Goal: Find specific page/section: Find specific page/section

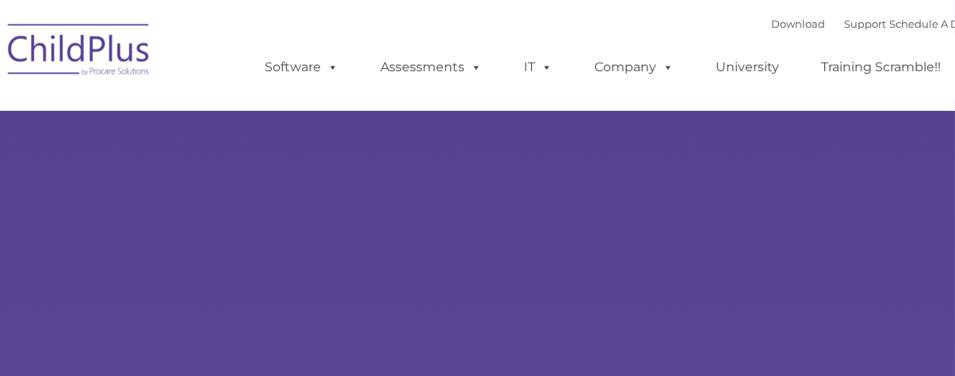
type input ""
select select "MEDIUM"
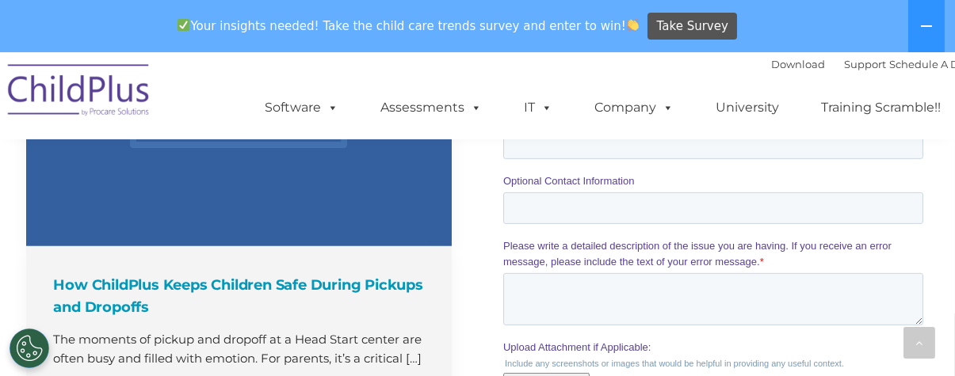
scroll to position [1585, 0]
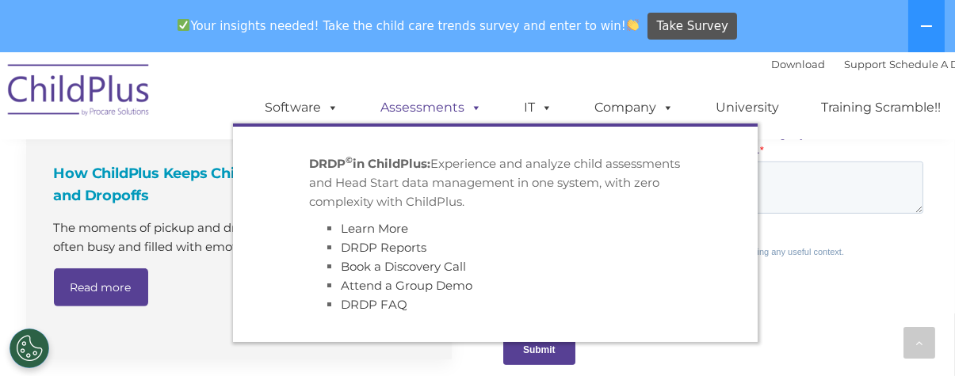
click at [467, 109] on span at bounding box center [472, 107] width 17 height 15
click at [472, 109] on span at bounding box center [472, 107] width 17 height 15
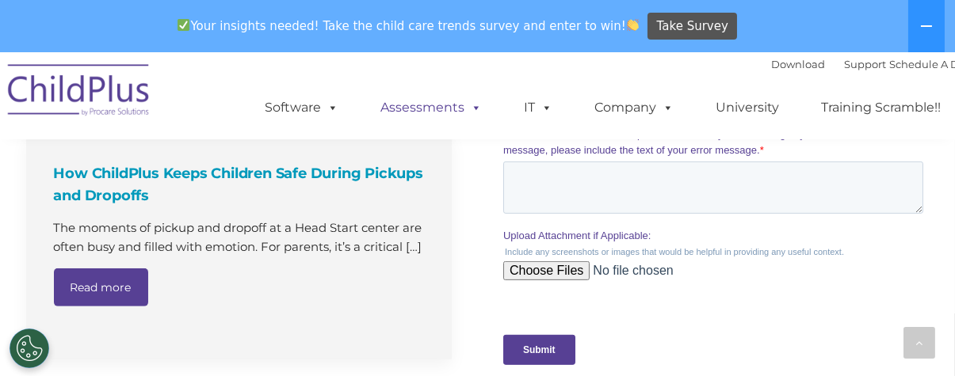
click at [472, 109] on span at bounding box center [472, 107] width 17 height 15
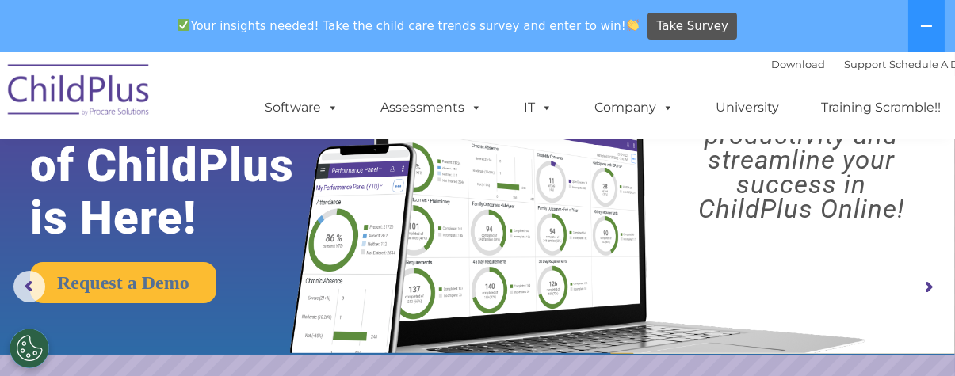
scroll to position [0, 0]
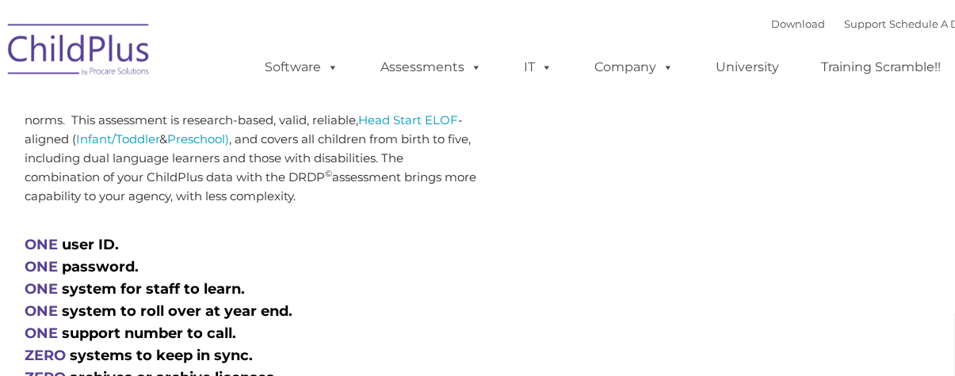
scroll to position [951, 0]
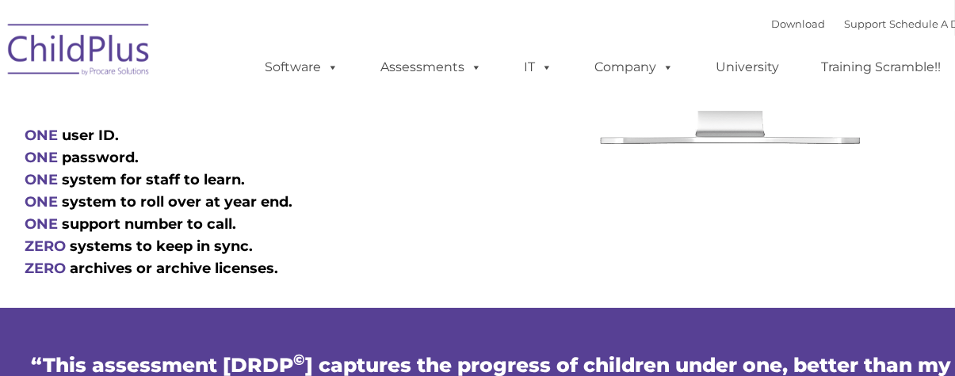
type input ""
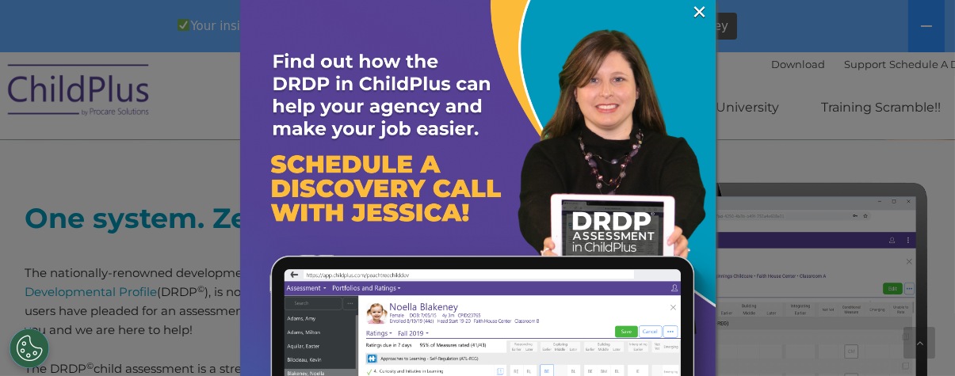
scroll to position [468, 0]
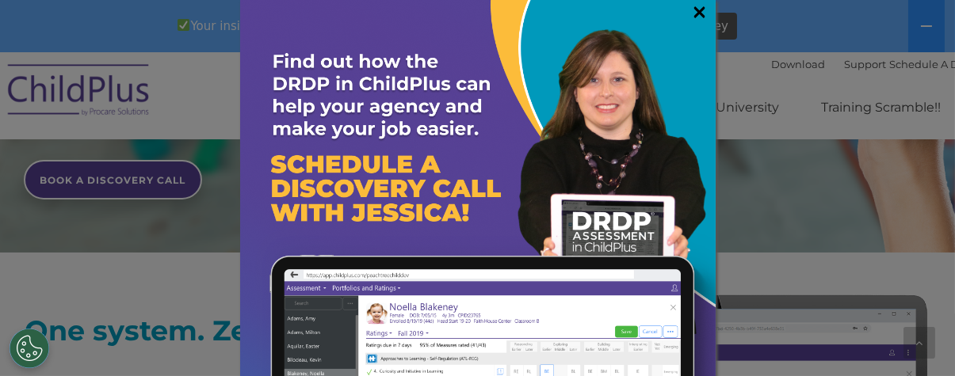
click at [691, 14] on link "×" at bounding box center [700, 12] width 18 height 16
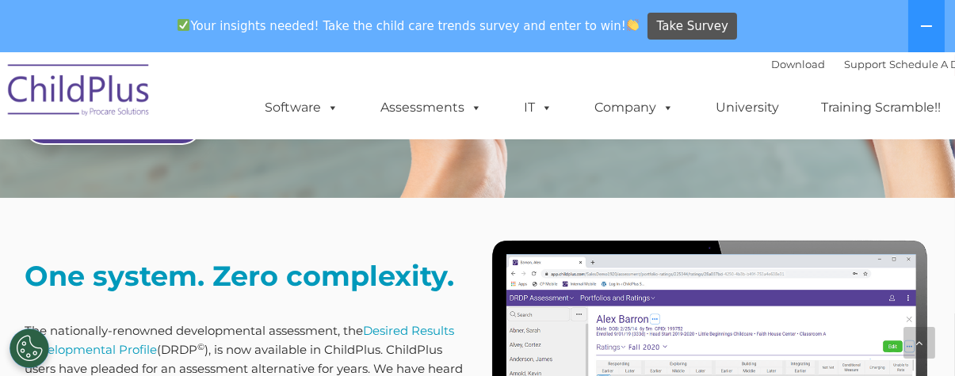
scroll to position [389, 0]
